Goal: Transaction & Acquisition: Obtain resource

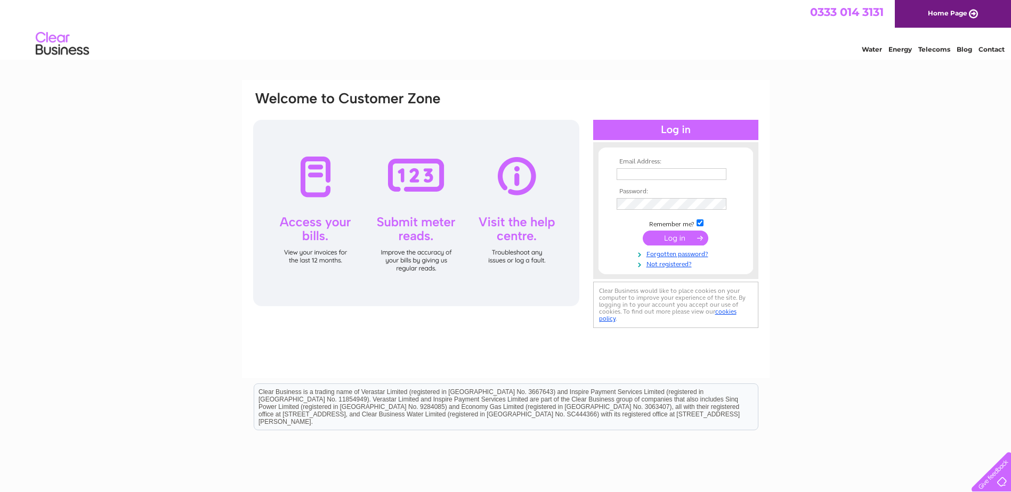
type input "jane.gregory@belronuk.com"
click at [713, 167] on td "jane.gregory@belronuk.com" at bounding box center [676, 174] width 124 height 17
click at [719, 173] on input "jane.gregory@belronuk.com" at bounding box center [671, 174] width 110 height 12
click at [670, 126] on div at bounding box center [675, 130] width 165 height 20
click at [673, 239] on input "submit" at bounding box center [676, 238] width 66 height 15
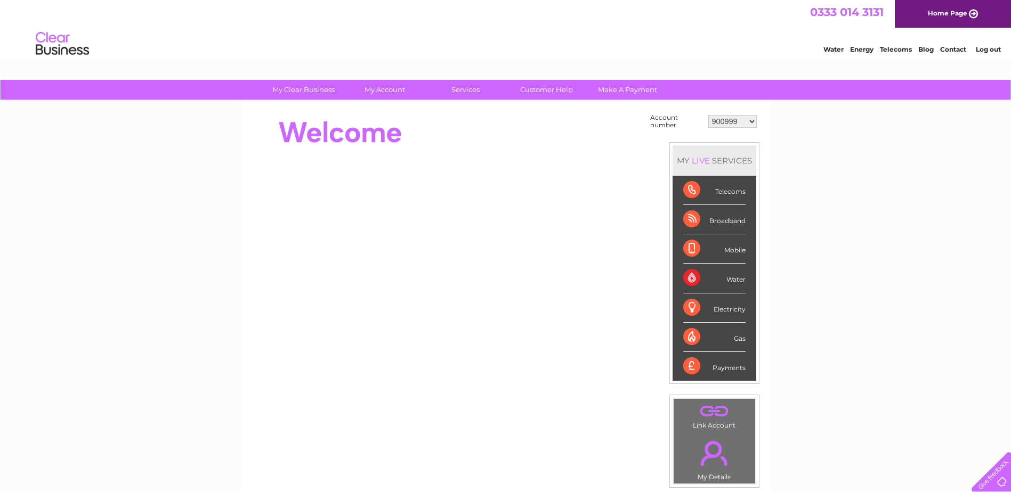
click at [722, 122] on select "900999 901003 901007 966182 1144869 30283575 30319694" at bounding box center [732, 121] width 48 height 13
click at [723, 122] on select "900999 901003 901007 966182 1144869 30283575 30319694" at bounding box center [732, 121] width 48 height 13
click at [378, 90] on link "My Account" at bounding box center [384, 90] width 88 height 20
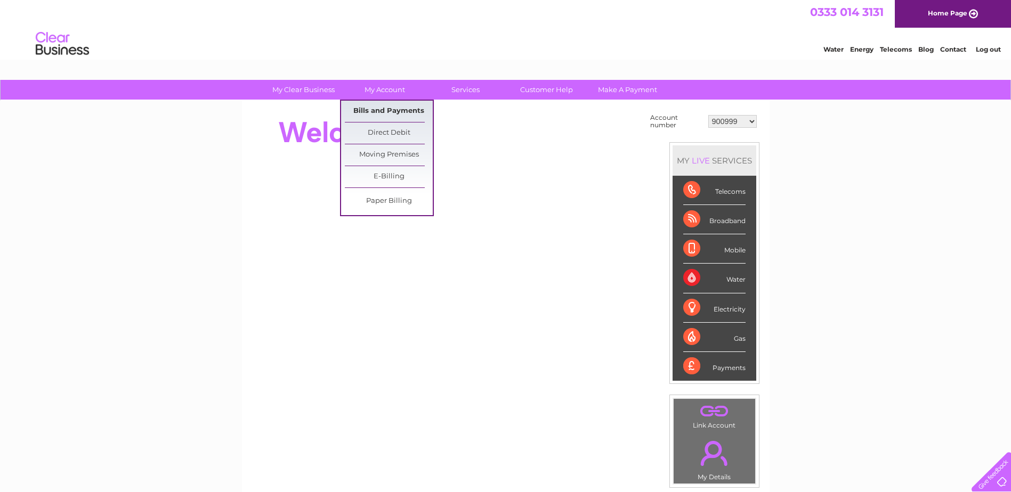
click at [398, 113] on link "Bills and Payments" at bounding box center [389, 111] width 88 height 21
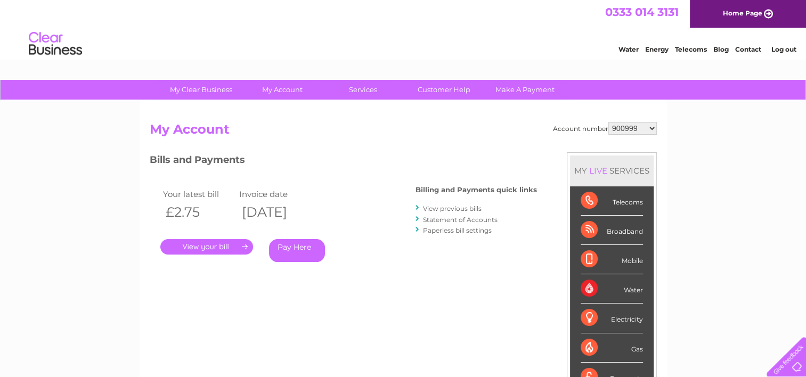
drag, startPoint x: 611, startPoint y: 128, endPoint x: 531, endPoint y: 117, distance: 80.7
click at [611, 128] on select "900999 901003 901007 966182 1144869 30283575 30319694" at bounding box center [632, 128] width 48 height 13
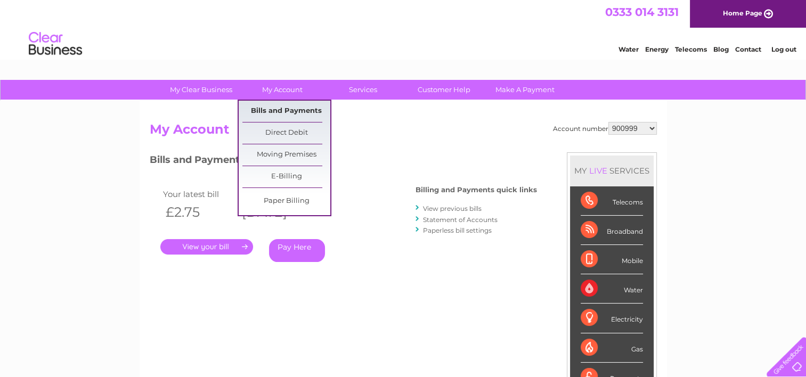
click at [283, 110] on link "Bills and Payments" at bounding box center [286, 111] width 88 height 21
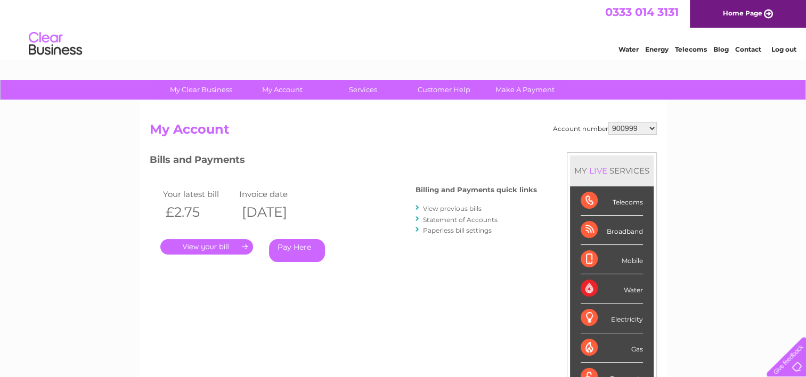
click at [623, 131] on select "900999 901003 901007 966182 1144869 30283575 30319694" at bounding box center [632, 128] width 48 height 13
select select "901003"
click at [608, 122] on select "900999 901003 901007 966182 1144869 30283575 30319694" at bounding box center [632, 128] width 48 height 13
click at [629, 125] on select "900999 901003 901007 966182 1144869 30283575 30319694" at bounding box center [632, 128] width 48 height 13
click at [623, 132] on select "900999 901003 901007 966182 1144869 30283575 30319694" at bounding box center [632, 128] width 48 height 13
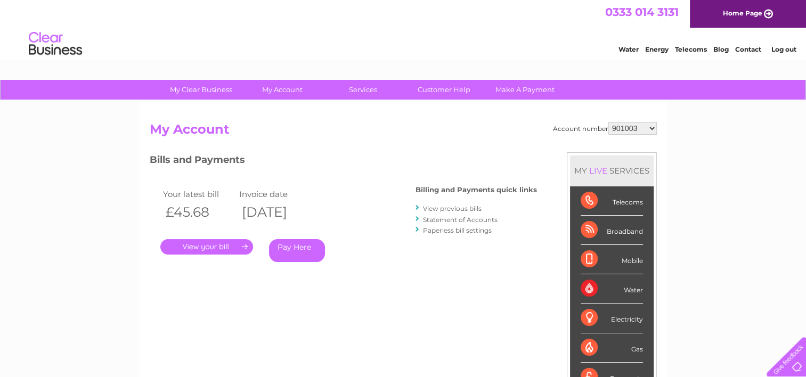
select select "901007"
click at [608, 122] on select "900999 901003 901007 966182 1144869 30283575 30319694" at bounding box center [632, 128] width 48 height 13
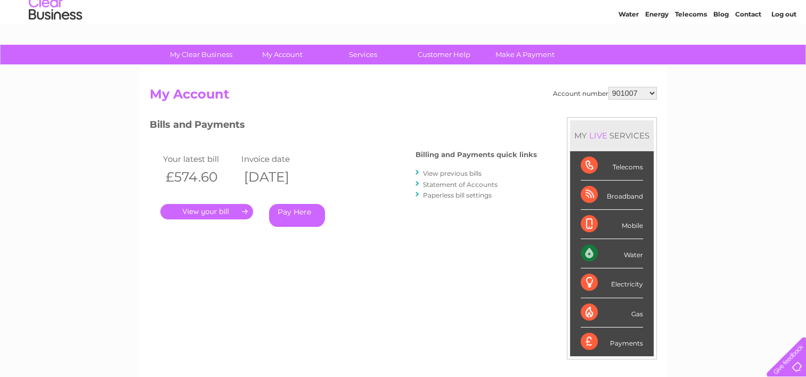
scroll to position [53, 0]
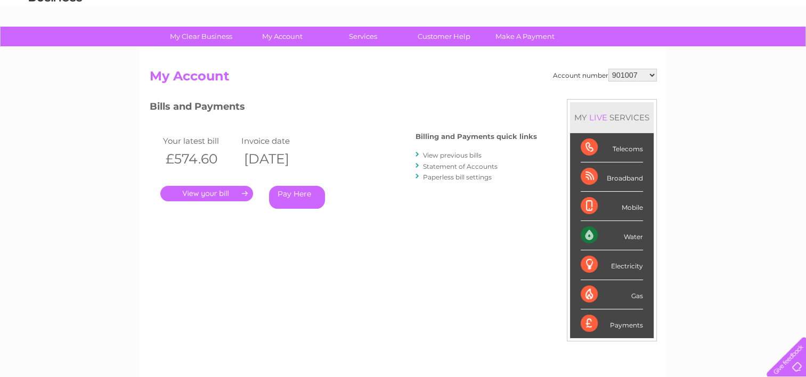
click at [657, 77] on div "Account number 900999 901003 901007 966182 1144869 30283575 30319694 My Account…" at bounding box center [403, 223] width 527 height 353
click at [635, 77] on select "900999 901003 901007 966182 1144869 30283575 30319694" at bounding box center [632, 75] width 48 height 13
click at [608, 69] on select "900999 901003 901007 966182 1144869 30283575 30319694" at bounding box center [632, 75] width 48 height 13
click at [469, 152] on link "View previous bills" at bounding box center [452, 155] width 59 height 8
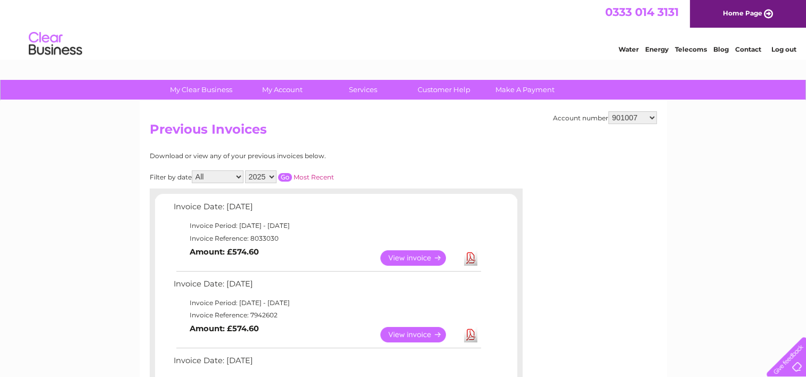
scroll to position [53, 0]
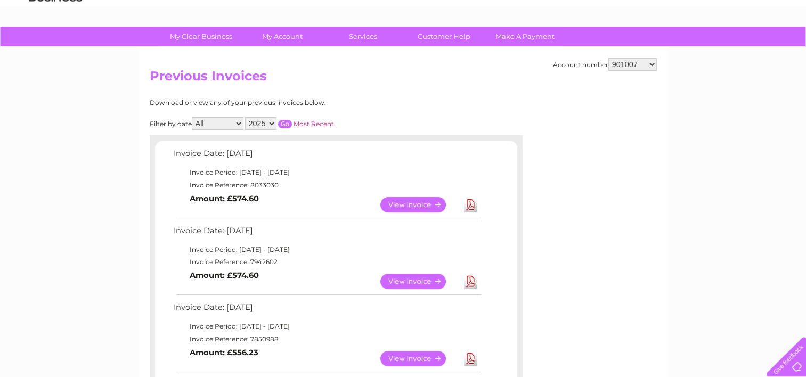
click at [264, 258] on td "Invoice Reference: 7942602" at bounding box center [327, 262] width 312 height 13
click at [628, 60] on select "900999 901003 901007 966182 1144869 30283575 30319694" at bounding box center [632, 64] width 48 height 13
click at [272, 202] on td "View Download Amount: £574.60" at bounding box center [327, 205] width 312 height 26
click at [266, 258] on td "Invoice Reference: 7942602" at bounding box center [327, 262] width 312 height 13
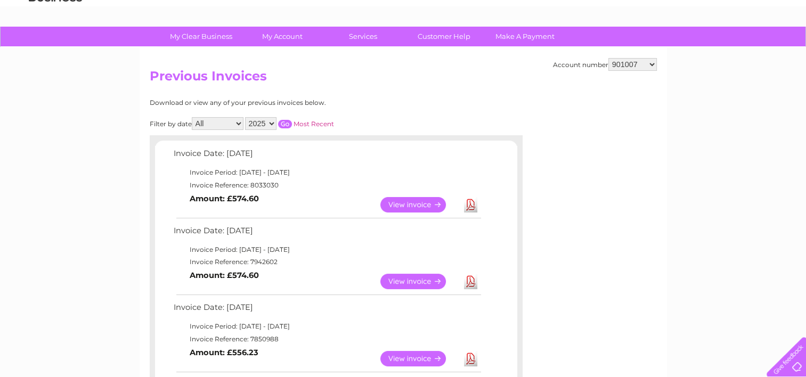
click at [266, 258] on td "Invoice Reference: 7942602" at bounding box center [327, 262] width 312 height 13
copy td "7942602"
click at [421, 203] on link "View" at bounding box center [419, 204] width 78 height 15
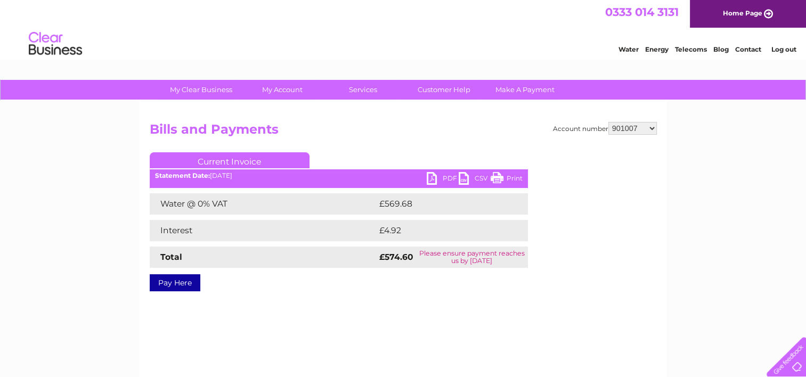
click at [439, 176] on link "PDF" at bounding box center [443, 179] width 32 height 15
click at [632, 127] on select "900999 901003 901007 966182 1144869 30283575 30319694" at bounding box center [632, 128] width 48 height 13
select select "966182"
click at [608, 122] on select "900999 901003 901007 966182 1144869 30283575 30319694" at bounding box center [632, 128] width 48 height 13
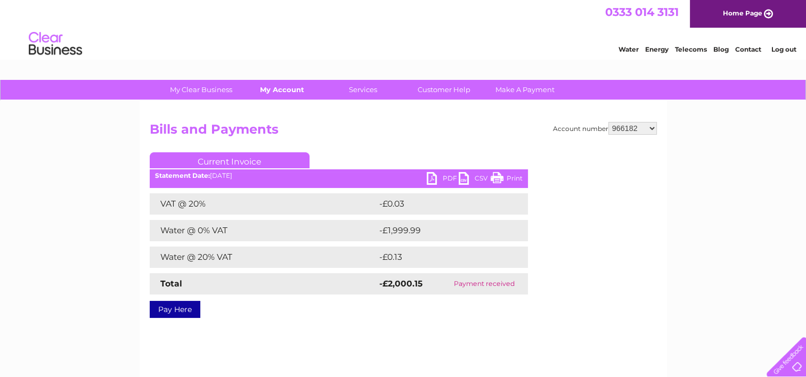
click at [268, 92] on link "My Account" at bounding box center [282, 90] width 88 height 20
click at [278, 90] on link "My Account" at bounding box center [282, 90] width 88 height 20
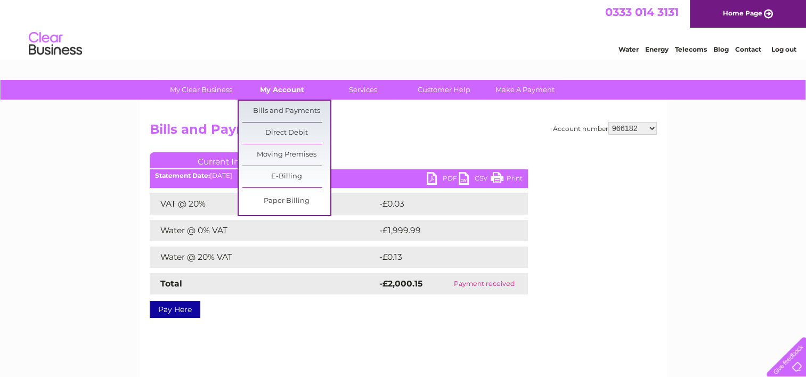
click at [303, 95] on link "My Account" at bounding box center [282, 90] width 88 height 20
click at [288, 107] on link "Bills and Payments" at bounding box center [286, 111] width 88 height 21
click at [295, 109] on link "Bills and Payments" at bounding box center [286, 111] width 88 height 21
click at [295, 108] on link "Bills and Payments" at bounding box center [286, 111] width 88 height 21
click at [294, 108] on link "Bills and Payments" at bounding box center [286, 111] width 88 height 21
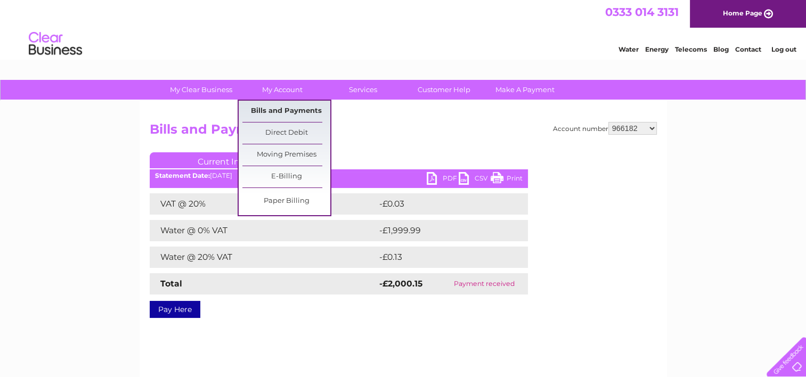
click at [289, 106] on link "Bills and Payments" at bounding box center [286, 111] width 88 height 21
click at [289, 108] on link "Bills and Payments" at bounding box center [286, 111] width 88 height 21
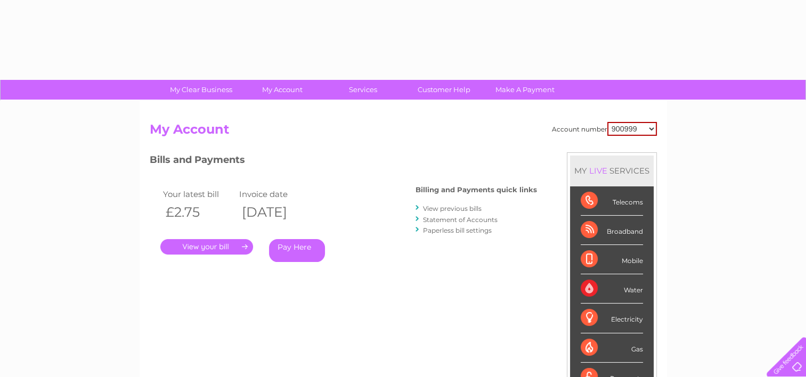
click at [633, 128] on select "900999 901003 901007 966182 1144869 30283575 30319694" at bounding box center [632, 129] width 50 height 14
select select "901003"
click at [607, 122] on select "900999 901003 901007 966182 1144869 30283575 30319694" at bounding box center [632, 129] width 50 height 14
click at [640, 126] on select "900999 901003 901007 966182 1144869 30283575 30319694" at bounding box center [632, 129] width 50 height 14
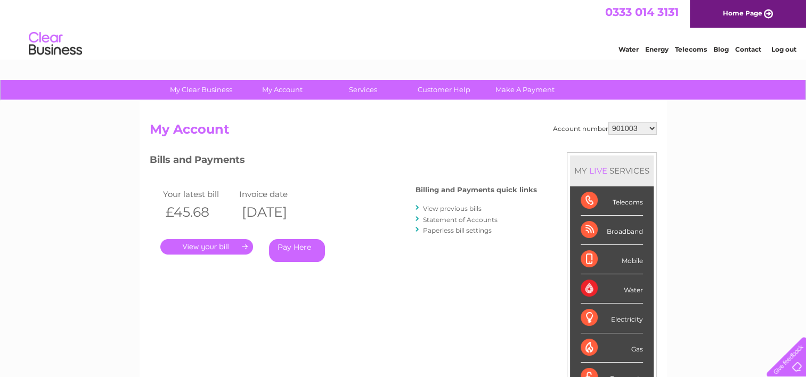
drag, startPoint x: 0, startPoint y: 0, endPoint x: 640, endPoint y: 126, distance: 652.2
click at [640, 126] on select "900999 901003 901007 966182 1144869 30283575 30319694" at bounding box center [632, 128] width 48 height 13
select select "966182"
click at [608, 122] on select "900999 901003 901007 966182 1144869 30283575 30319694" at bounding box center [632, 128] width 48 height 13
click at [624, 126] on select "900999 901003 901007 966182 1144869 30283575 30319694" at bounding box center [632, 128] width 48 height 13
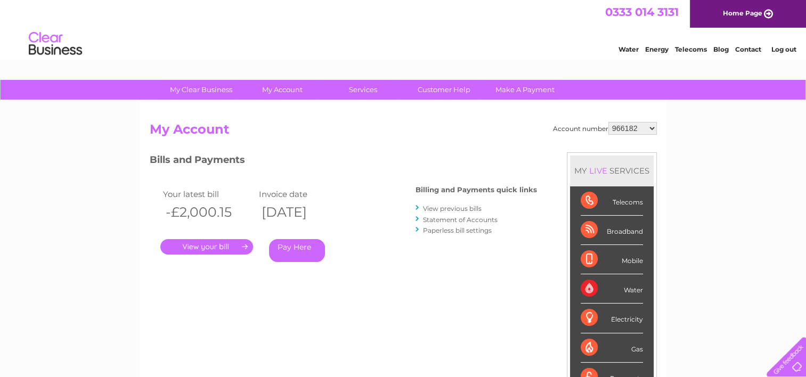
select select "1144869"
click at [608, 122] on select "900999 901003 901007 966182 1144869 30283575 30319694" at bounding box center [632, 128] width 48 height 13
click at [429, 209] on link "View previous bills" at bounding box center [452, 209] width 59 height 8
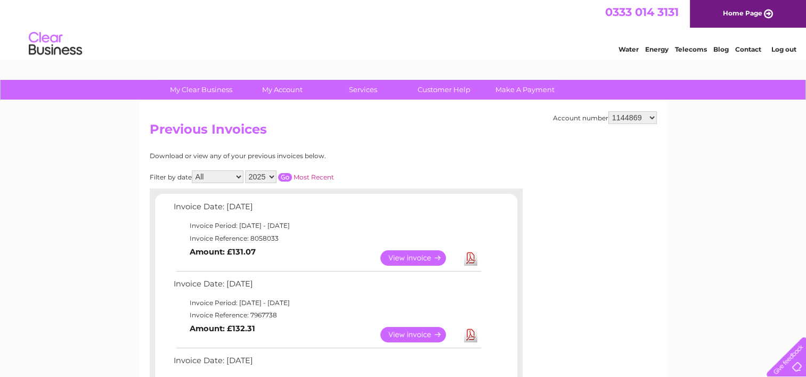
click at [262, 316] on td "Invoice Reference: 7967738" at bounding box center [327, 315] width 312 height 13
click at [262, 317] on td "Invoice Reference: 7967738" at bounding box center [327, 315] width 312 height 13
copy td "7967738"
click at [468, 257] on link "Download" at bounding box center [470, 257] width 13 height 15
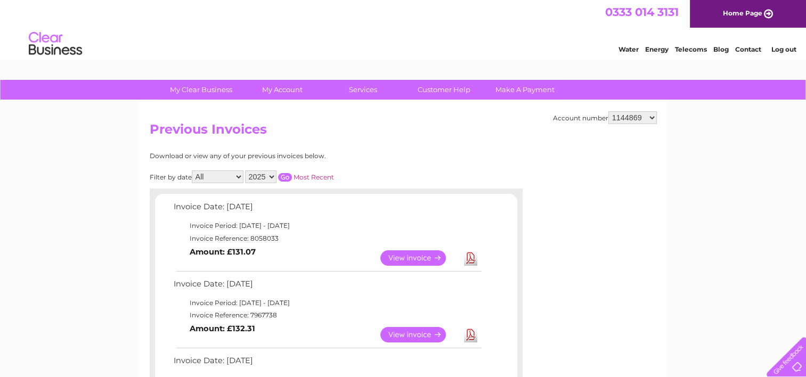
click at [631, 117] on select "900999 901003 901007 966182 1144869 30283575 30319694" at bounding box center [632, 117] width 48 height 13
select select "30283575"
click at [608, 111] on select "900999 901003 901007 966182 1144869 30283575 30319694" at bounding box center [632, 117] width 48 height 13
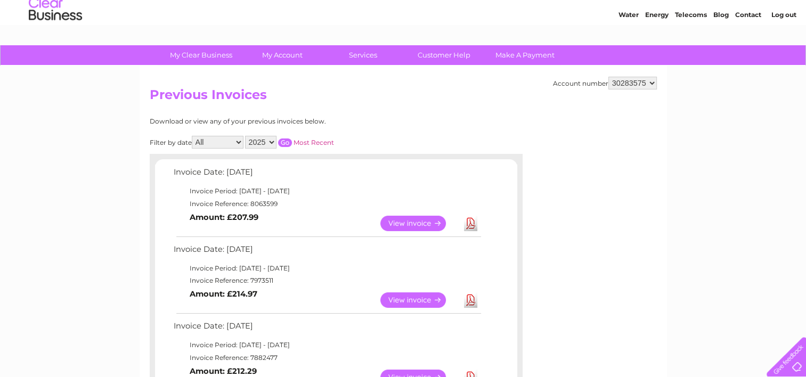
scroll to position [53, 0]
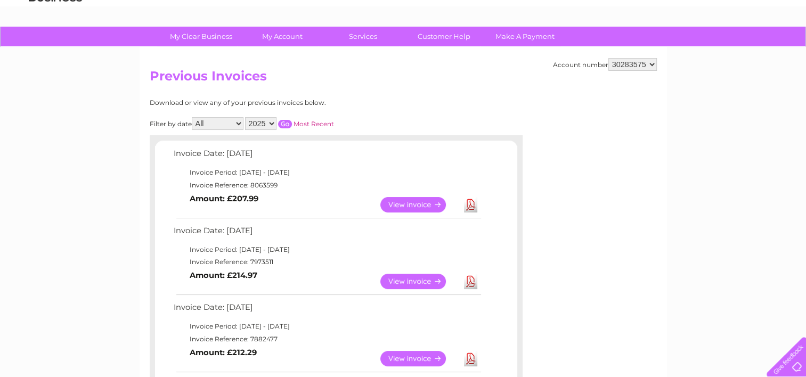
click at [258, 258] on td "Invoice Reference: 7973511" at bounding box center [327, 262] width 312 height 13
copy td "7973511"
click at [468, 205] on link "Download" at bounding box center [470, 204] width 13 height 15
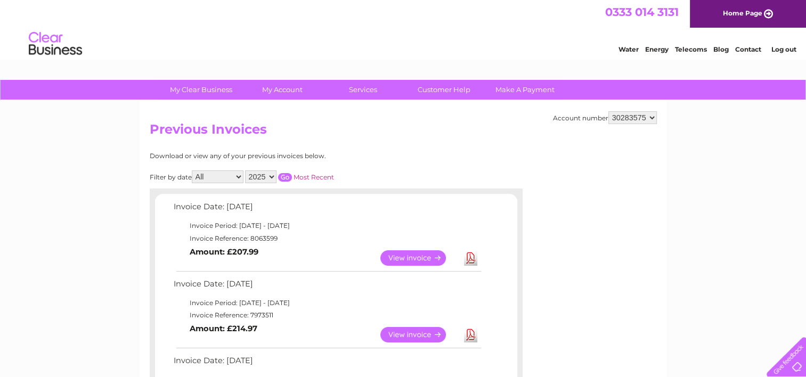
click at [633, 113] on select "900999 901003 901007 966182 1144869 30283575 30319694" at bounding box center [632, 117] width 48 height 13
click at [629, 119] on select "900999 901003 901007 966182 1144869 30283575 30319694" at bounding box center [632, 117] width 48 height 13
select select "30319694"
click at [608, 111] on select "900999 901003 901007 966182 1144869 30283575 30319694" at bounding box center [632, 117] width 48 height 13
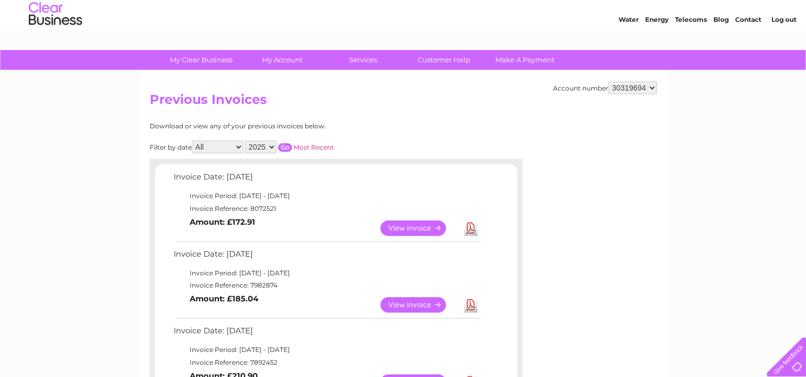
scroll to position [53, 0]
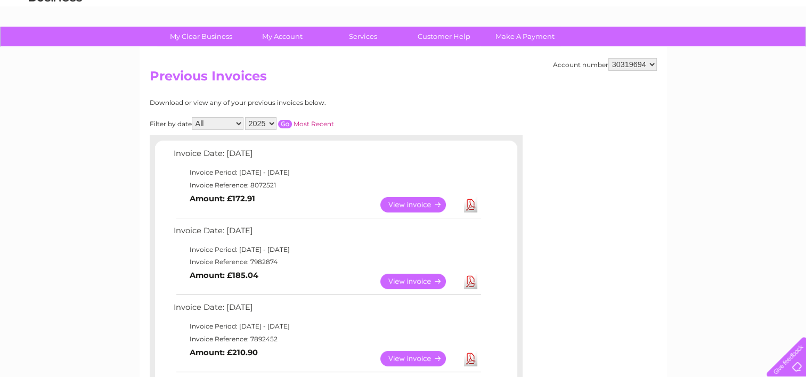
click at [255, 261] on td "Invoice Reference: 7982874" at bounding box center [327, 262] width 312 height 13
copy td "7982874"
click at [470, 207] on link "Download" at bounding box center [470, 204] width 13 height 15
click at [625, 61] on select "900999 901003 901007 966182 1144869 30283575 30319694" at bounding box center [632, 64] width 48 height 13
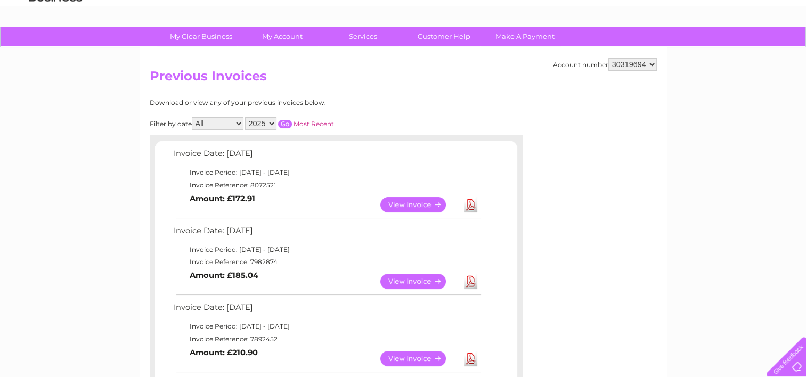
click at [625, 61] on select "900999 901003 901007 966182 1144869 30283575 30319694" at bounding box center [632, 64] width 48 height 13
